Goal: Task Accomplishment & Management: Manage account settings

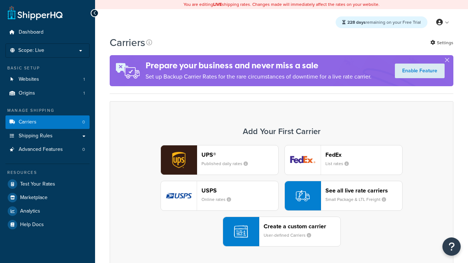
click at [281, 196] on div "UPS® Published daily rates FedEx List rates USPS Online rates See all live rate…" at bounding box center [281, 196] width 328 height 102
click at [364, 155] on header "FedEx" at bounding box center [363, 154] width 77 height 7
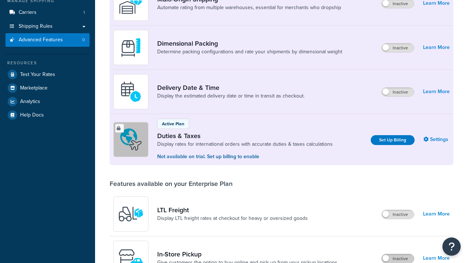
click at [398, 254] on label "Inactive" at bounding box center [397, 258] width 32 height 9
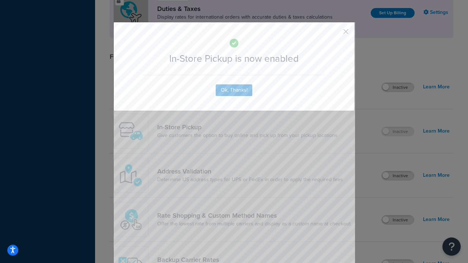
click at [335, 34] on button "button" at bounding box center [335, 34] width 2 height 2
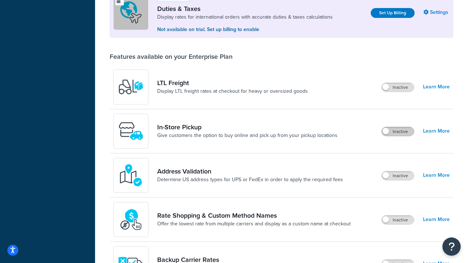
scroll to position [223, 0]
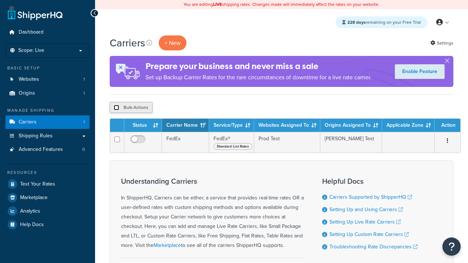
click at [116, 108] on input "checkbox" at bounding box center [116, 107] width 5 height 5
checkbox input "true"
click at [197, 108] on button "Delete" at bounding box center [194, 107] width 25 height 11
